Goal: Task Accomplishment & Management: Manage account settings

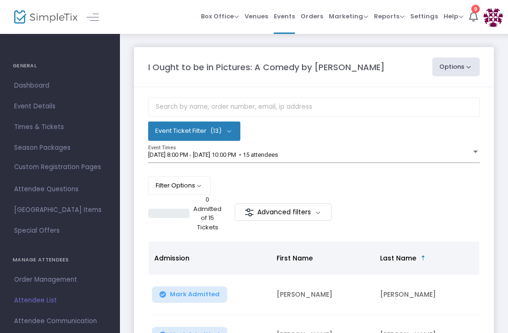
click at [356, 147] on div "9/19/2025 @ 8:00 PM - 9/19/2025 @ 10:00 PM • 15 attendees Event Times" at bounding box center [314, 154] width 332 height 18
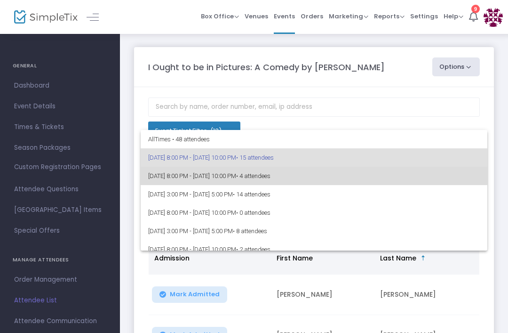
click at [318, 172] on span "9/20/2025 @ 8:00 PM - 9/20/2025 @ 10:00 PM • 4 attendees" at bounding box center [314, 176] width 332 height 18
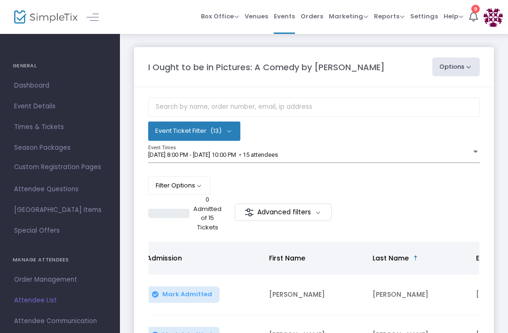
click at [424, 155] on div "[DATE] 8:00 PM - [DATE] 10:00 PM • 15 attendees" at bounding box center [309, 154] width 323 height 7
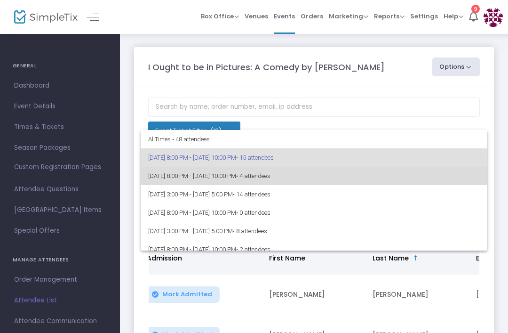
click at [270, 174] on span "• 4 attendees" at bounding box center [253, 175] width 34 height 7
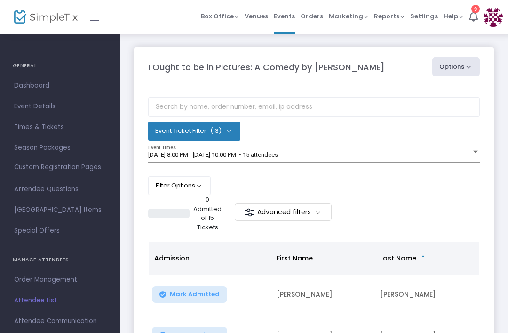
click at [411, 159] on div "[DATE] 8:00 PM - [DATE] 10:00 PM • 15 attendees" at bounding box center [309, 154] width 323 height 7
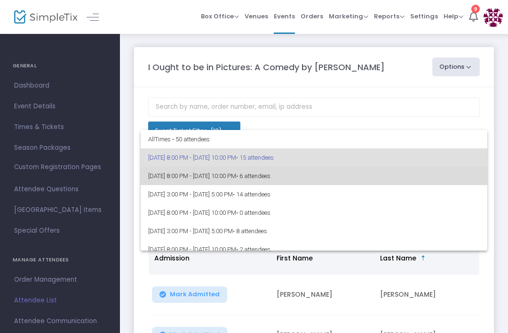
click at [311, 180] on span "[DATE] 8:00 PM - [DATE] 10:00 PM • 6 attendees" at bounding box center [314, 176] width 332 height 18
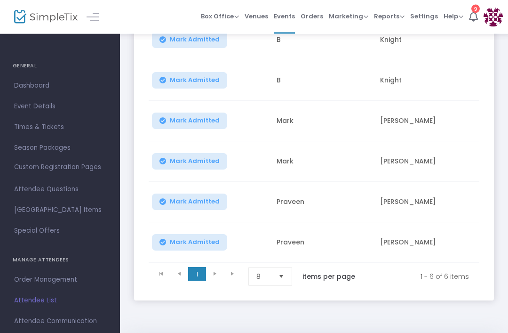
scroll to position [255, 0]
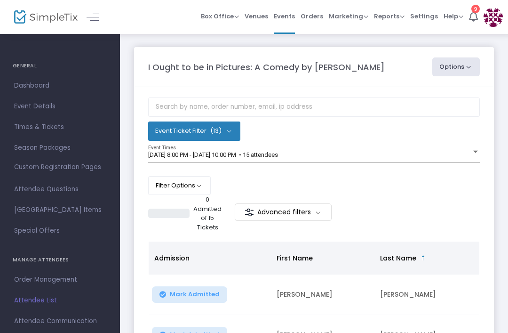
click at [343, 157] on div "[DATE] 8:00 PM - [DATE] 10:00 PM • 15 attendees" at bounding box center [309, 154] width 323 height 7
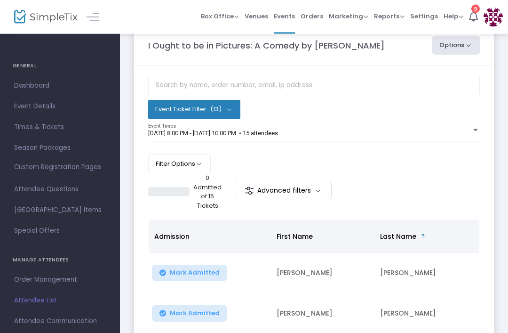
scroll to position [22, 0]
click at [453, 132] on div "[DATE] 8:00 PM - [DATE] 10:00 PM • 15 attendees" at bounding box center [309, 133] width 323 height 7
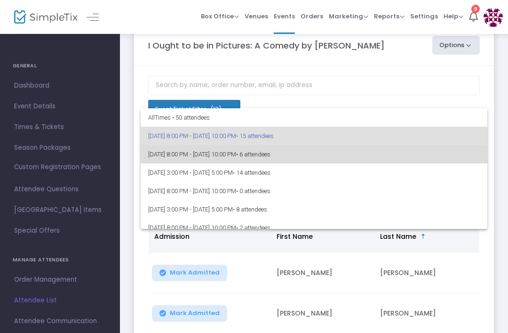
click at [325, 158] on span "[DATE] 8:00 PM - [DATE] 10:00 PM • 6 attendees" at bounding box center [314, 154] width 332 height 18
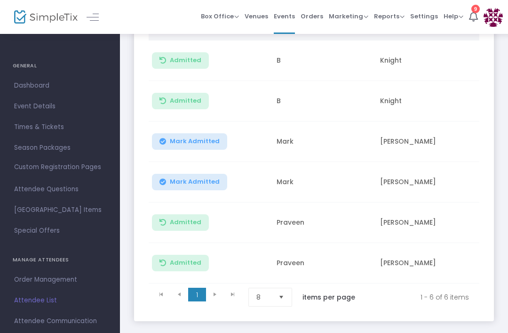
scroll to position [255, 0]
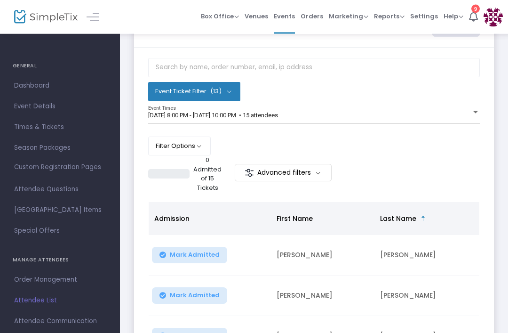
scroll to position [40, 0]
click at [370, 115] on div "[DATE] 8:00 PM - [DATE] 10:00 PM • 15 attendees" at bounding box center [309, 115] width 323 height 7
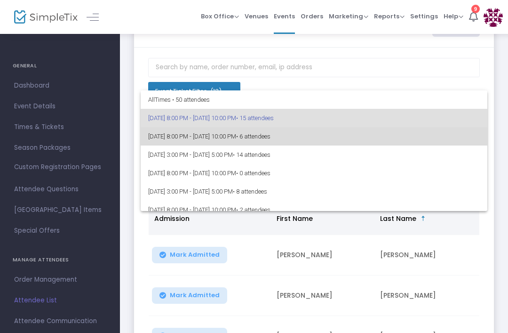
click at [322, 136] on span "[DATE] 8:00 PM - [DATE] 10:00 PM • 6 attendees" at bounding box center [314, 136] width 332 height 18
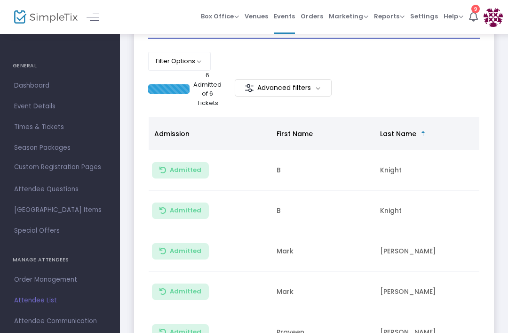
scroll to position [0, 0]
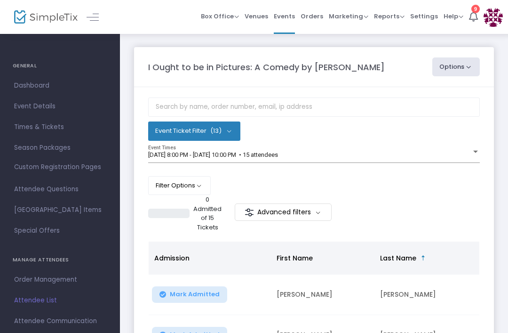
click at [324, 157] on div "[DATE] 8:00 PM - [DATE] 10:00 PM • 15 attendees" at bounding box center [309, 154] width 323 height 7
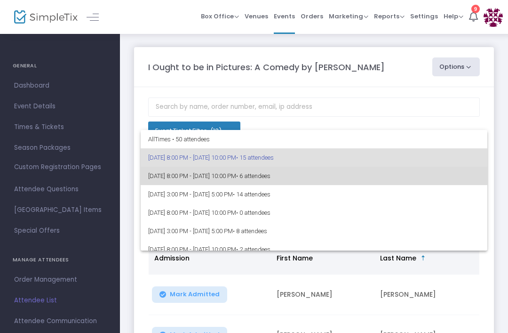
click at [270, 175] on span "• 6 attendees" at bounding box center [253, 175] width 34 height 7
